Goal: Task Accomplishment & Management: Use online tool/utility

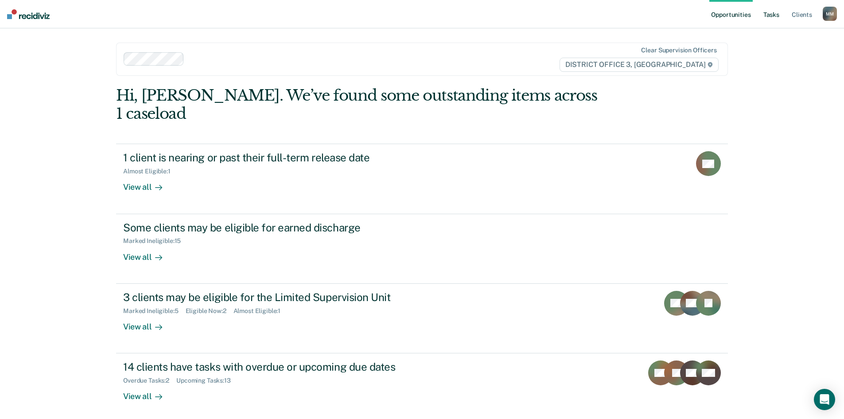
click at [770, 11] on link "Tasks" at bounding box center [770, 14] width 19 height 28
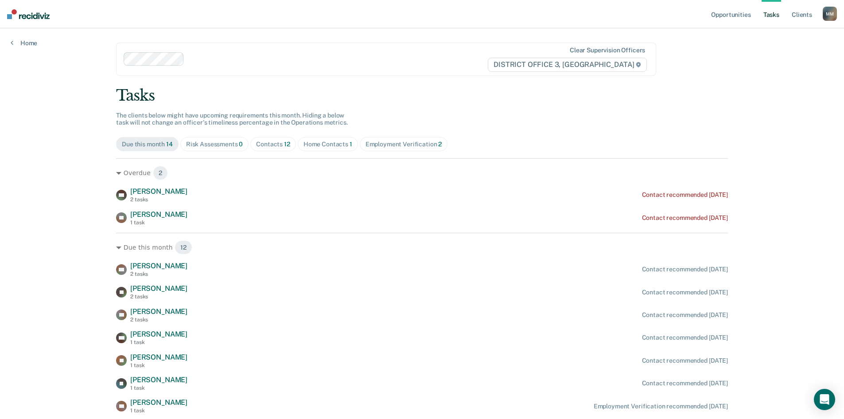
click at [219, 149] on span "Risk Assessments 0" at bounding box center [214, 144] width 69 height 14
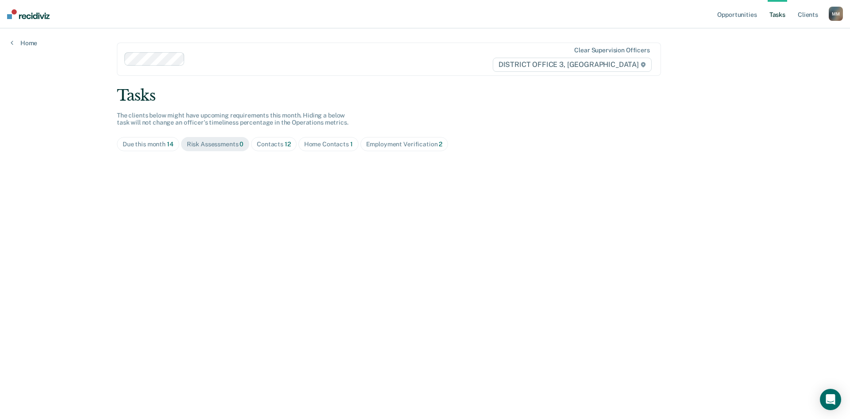
click at [264, 145] on div "Contacts 12" at bounding box center [274, 144] width 34 height 8
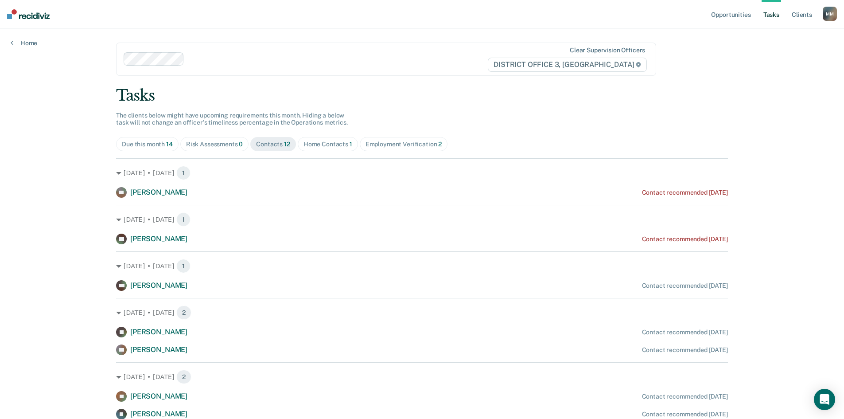
click at [316, 139] on span "Home Contacts 1" at bounding box center [328, 144] width 60 height 14
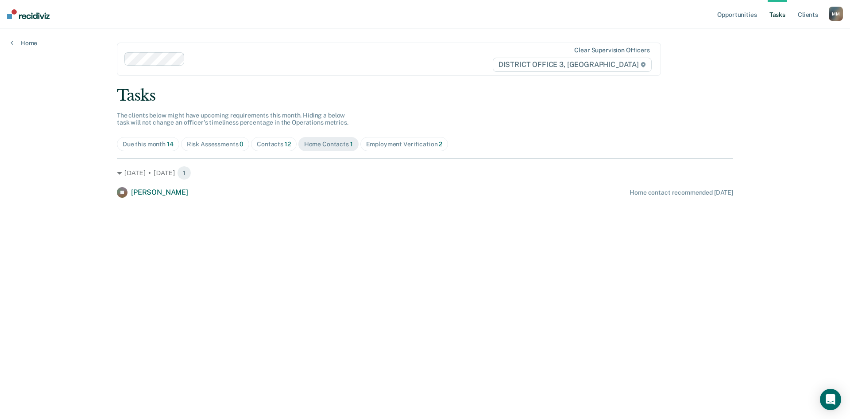
click at [431, 138] on span "Employment Verification 2" at bounding box center [405, 144] width 88 height 14
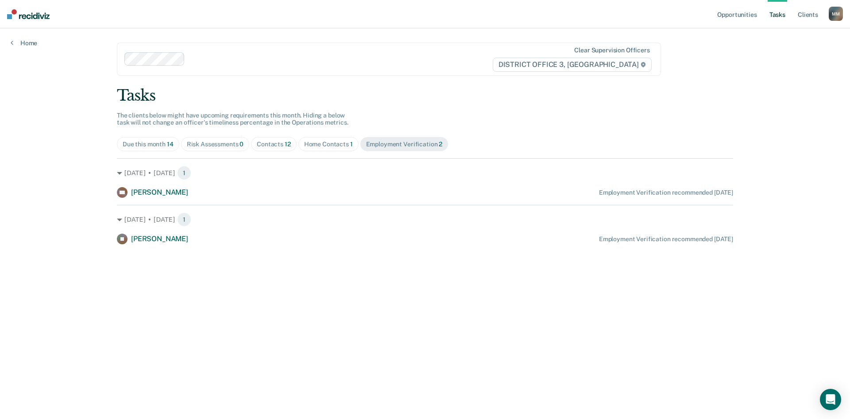
click at [342, 141] on div "Home Contacts 1" at bounding box center [328, 144] width 49 height 8
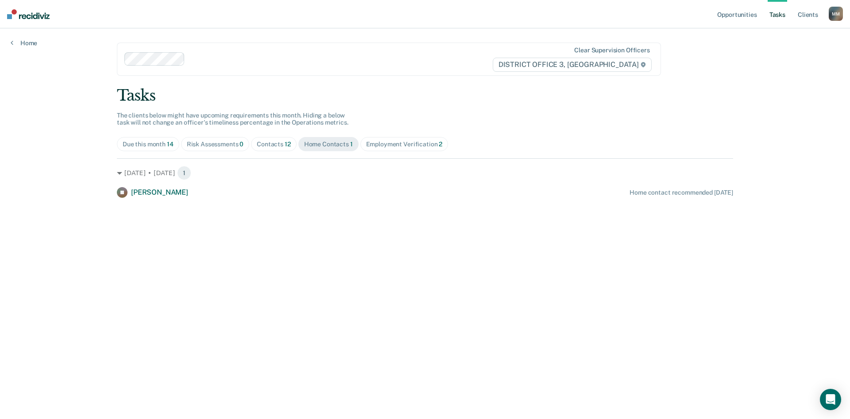
click at [261, 143] on div "Contacts 12" at bounding box center [274, 144] width 34 height 8
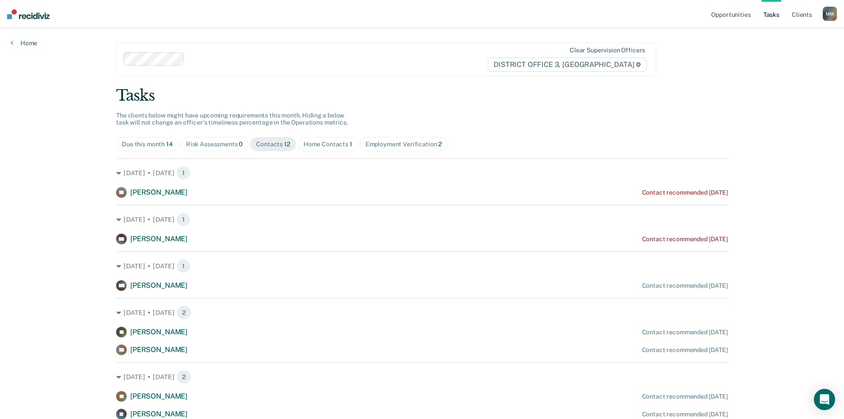
click at [187, 144] on div "Risk Assessments 0" at bounding box center [214, 144] width 57 height 8
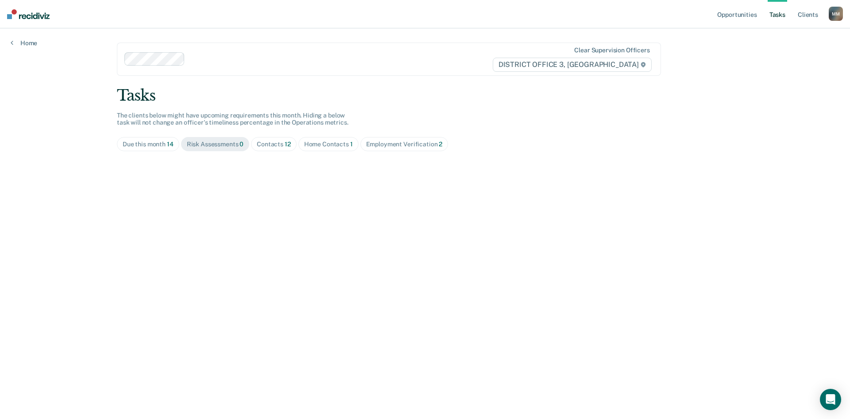
click at [155, 142] on div "Due this month 14" at bounding box center [148, 144] width 51 height 8
